Goal: Task Accomplishment & Management: Manage account settings

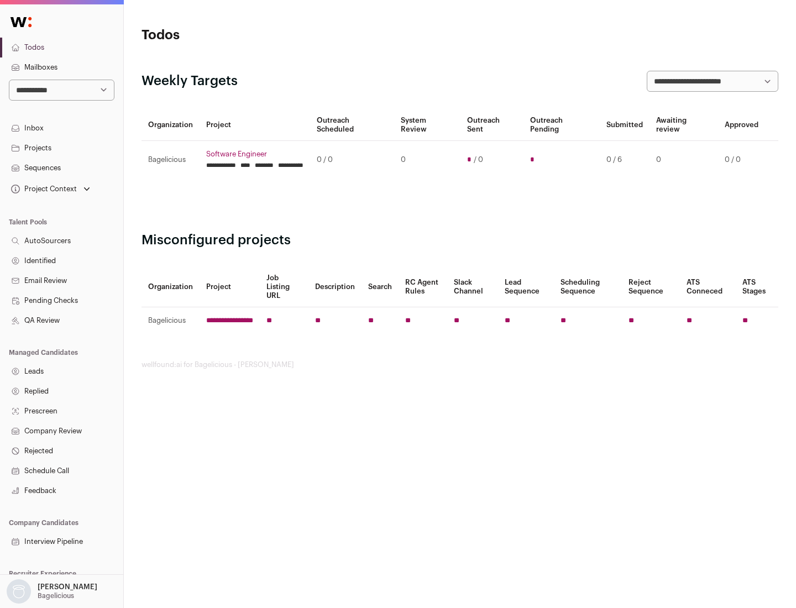
click at [61, 148] on link "Projects" at bounding box center [61, 148] width 123 height 20
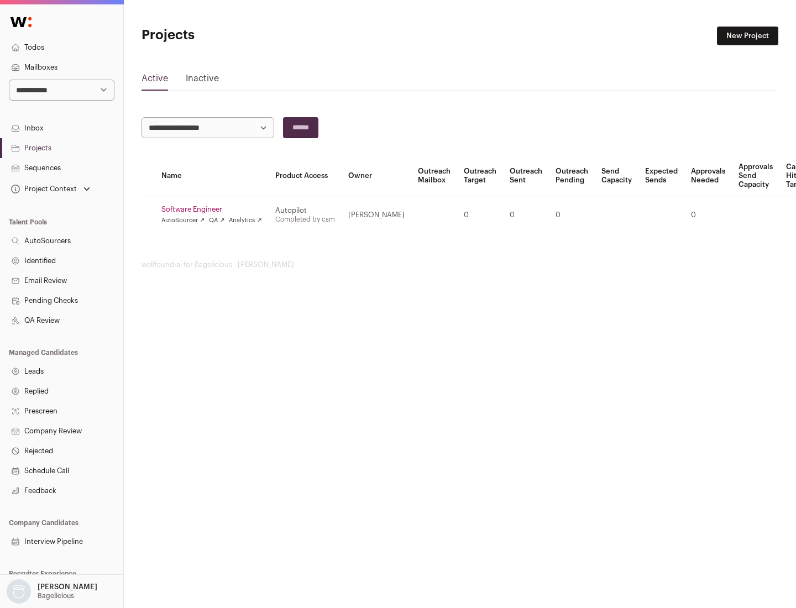
click at [215, 209] on link "Software Engineer" at bounding box center [211, 209] width 101 height 9
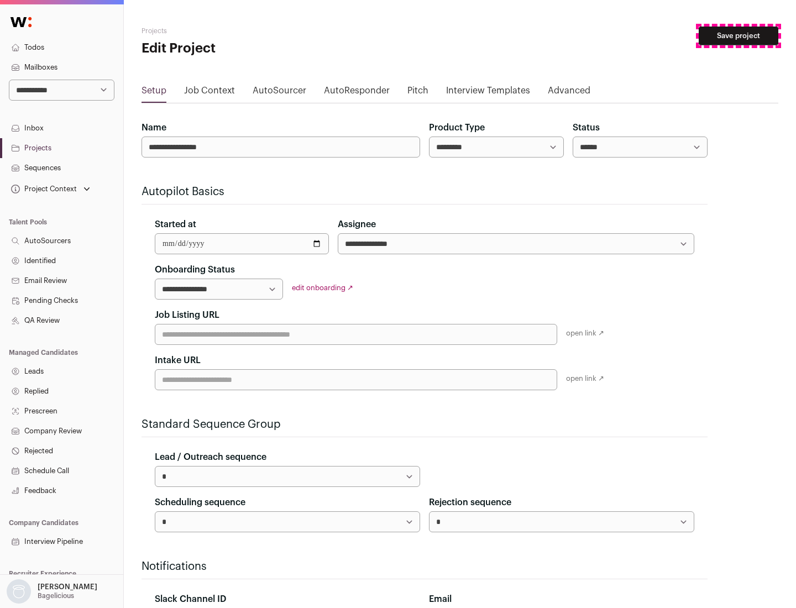
click at [738, 36] on button "Save project" at bounding box center [739, 36] width 80 height 19
